Goal: Task Accomplishment & Management: Use online tool/utility

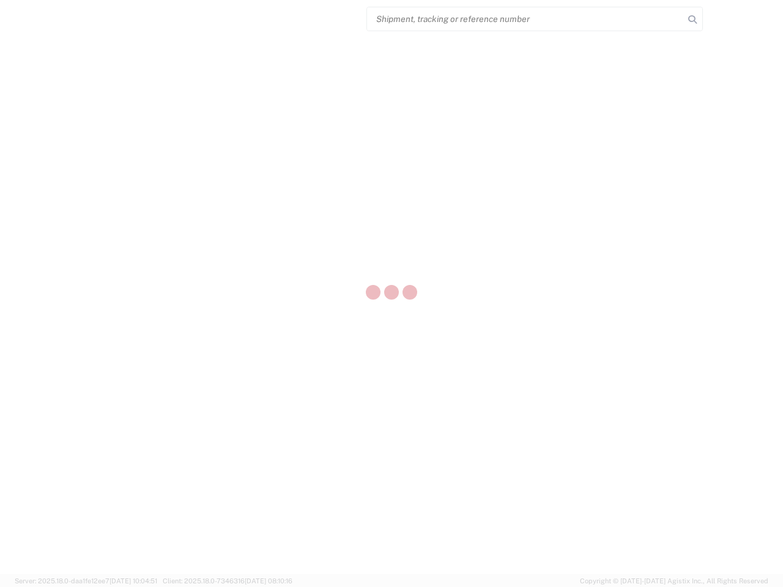
select select "US"
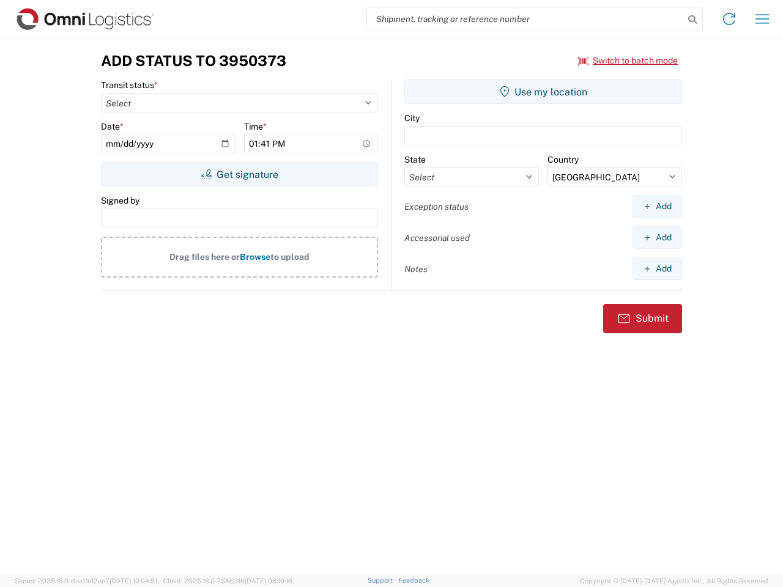
click at [525, 19] on input "search" at bounding box center [525, 18] width 317 height 23
click at [692, 20] on icon at bounding box center [692, 19] width 17 height 17
click at [729, 19] on icon at bounding box center [729, 19] width 20 height 20
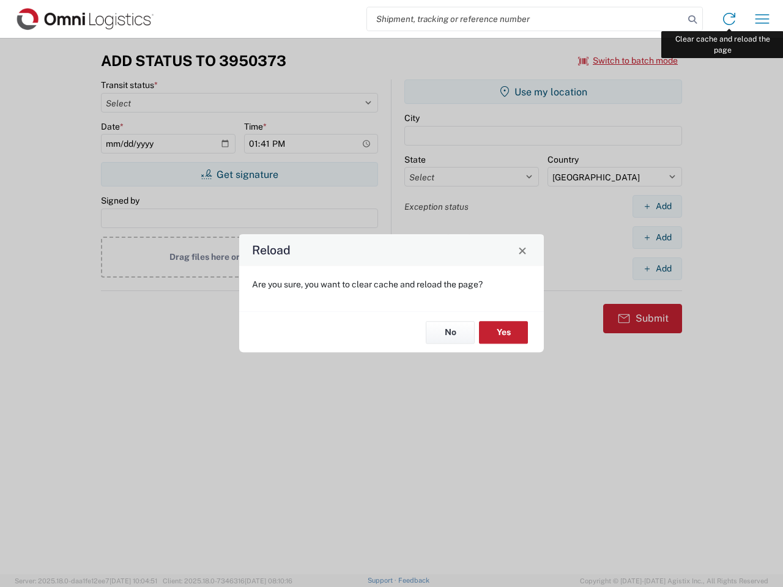
click at [762, 19] on div "Reload Are you sure, you want to clear cache and reload the page? No Yes" at bounding box center [391, 293] width 783 height 587
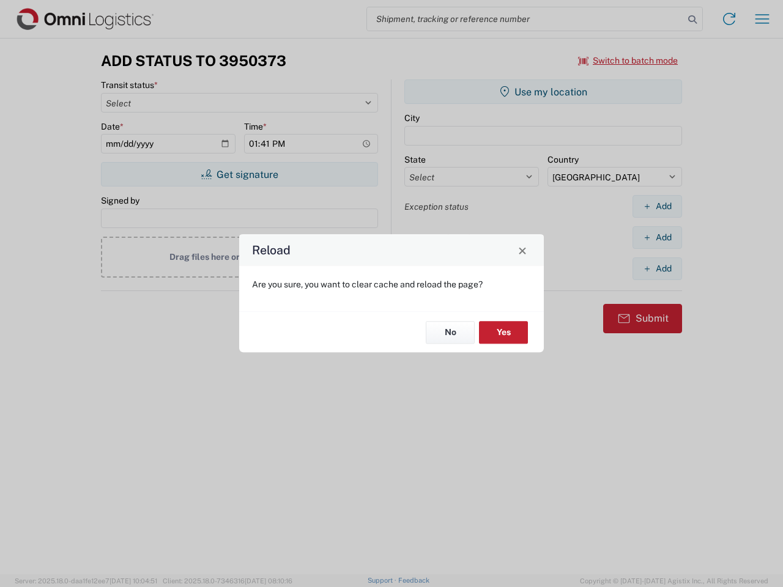
click at [628, 61] on div "Reload Are you sure, you want to clear cache and reload the page? No Yes" at bounding box center [391, 293] width 783 height 587
click at [239, 174] on div "Reload Are you sure, you want to clear cache and reload the page? No Yes" at bounding box center [391, 293] width 783 height 587
click at [543, 92] on div "Reload Are you sure, you want to clear cache and reload the page? No Yes" at bounding box center [391, 293] width 783 height 587
click at [657, 206] on div "Reload Are you sure, you want to clear cache and reload the page? No Yes" at bounding box center [391, 293] width 783 height 587
click at [657, 237] on div "Reload Are you sure, you want to clear cache and reload the page? No Yes" at bounding box center [391, 293] width 783 height 587
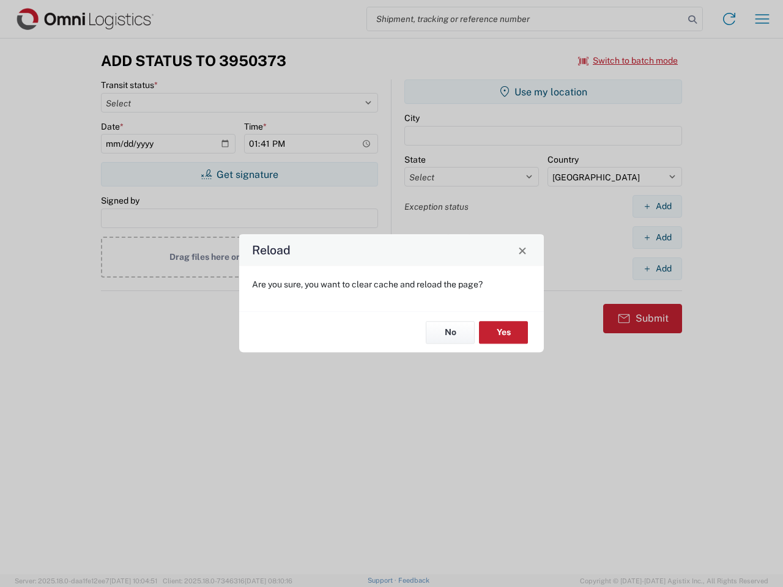
click at [657, 269] on div "Reload Are you sure, you want to clear cache and reload the page? No Yes" at bounding box center [391, 293] width 783 height 587
